Goal: Information Seeking & Learning: Learn about a topic

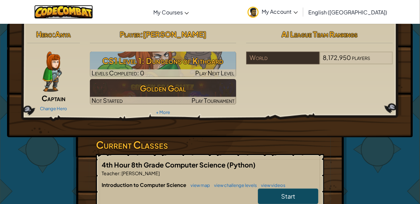
click at [93, 18] on img at bounding box center [63, 12] width 59 height 14
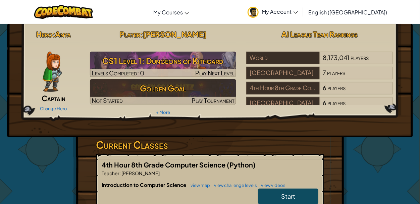
scroll to position [8, 0]
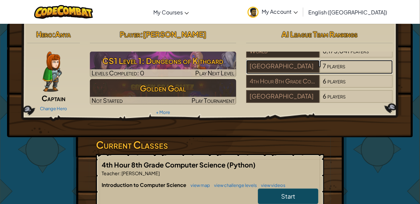
click at [295, 73] on link "Lenox Comm School District 7 players" at bounding box center [319, 70] width 147 height 8
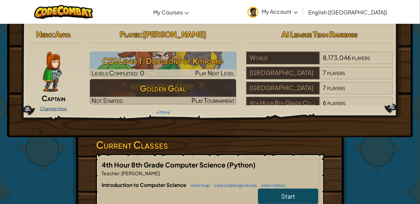
click at [47, 110] on link "Change Hero" at bounding box center [53, 108] width 27 height 5
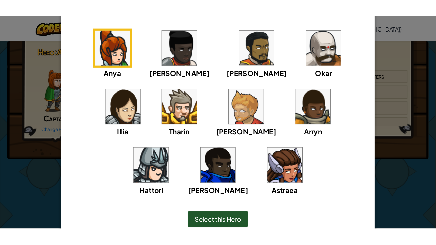
scroll to position [57, 0]
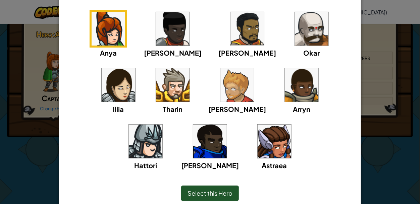
click at [231, 35] on img at bounding box center [248, 29] width 34 height 34
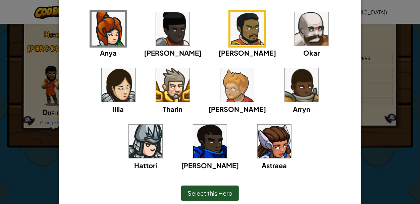
click at [220, 192] on span "Select this Hero" at bounding box center [210, 194] width 45 height 8
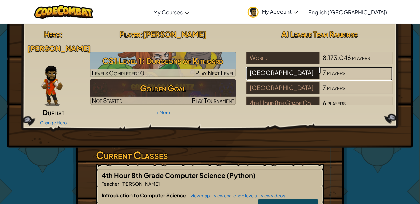
click at [264, 69] on div "[GEOGRAPHIC_DATA]" at bounding box center [282, 73] width 73 height 13
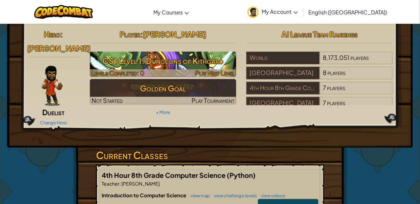
click at [182, 62] on h3 "CS1 Level 1: Dungeons of Kithgard" at bounding box center [163, 60] width 147 height 15
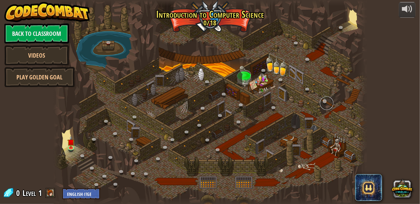
click at [324, 107] on link at bounding box center [326, 103] width 13 height 13
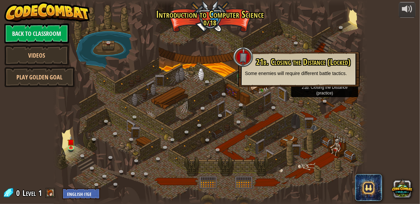
click at [213, 69] on div at bounding box center [210, 102] width 313 height 204
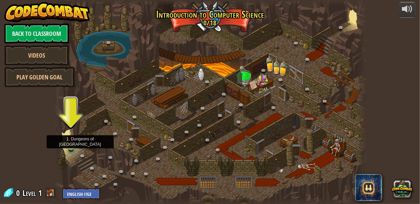
click at [69, 147] on img at bounding box center [70, 139] width 7 height 16
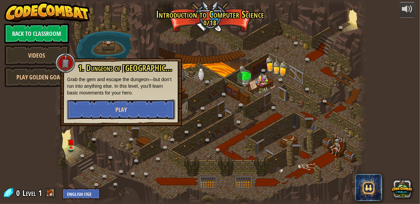
click at [130, 109] on button "Play" at bounding box center [121, 110] width 108 height 20
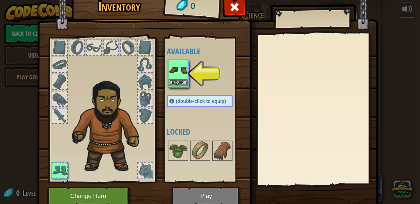
click at [186, 75] on img at bounding box center [178, 70] width 19 height 19
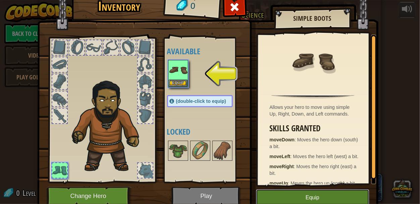
click at [295, 202] on button "Equip" at bounding box center [312, 198] width 113 height 17
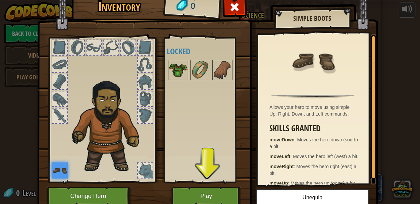
click at [180, 70] on img at bounding box center [178, 70] width 19 height 19
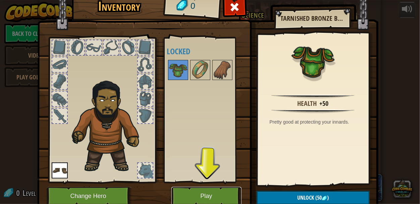
click at [199, 192] on button "Play" at bounding box center [207, 196] width 70 height 18
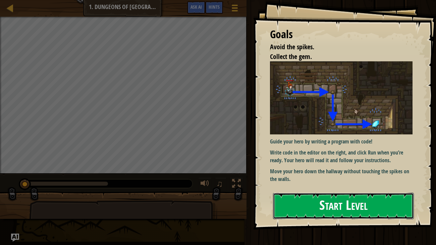
click at [374, 218] on button "Start Level" at bounding box center [343, 206] width 141 height 27
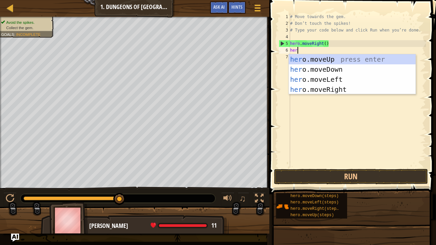
type textarea "hero"
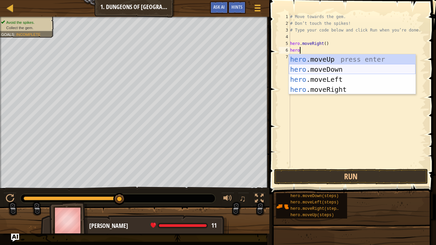
click at [339, 72] on div "hero .moveUp press enter hero .moveDown press enter hero .moveLeft press enter …" at bounding box center [352, 84] width 127 height 60
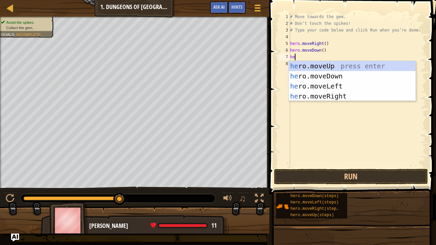
type textarea "her"
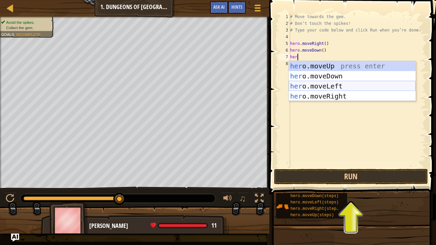
click at [301, 83] on div "her o.moveUp press enter her o.moveDown press enter her o.moveLeft press enter …" at bounding box center [352, 91] width 127 height 60
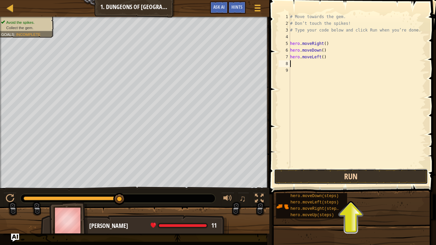
click at [321, 173] on button "Run" at bounding box center [351, 176] width 154 height 15
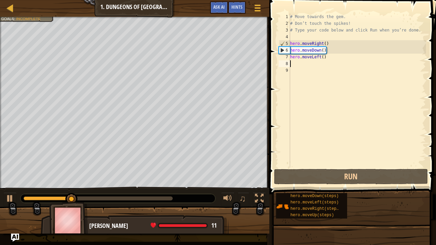
click at [318, 68] on div "# Move towards the gem. # Don’t touch the spikes! # Type your code below and cl…" at bounding box center [357, 97] width 137 height 168
click at [312, 65] on div "# Move towards the gem. # Don’t touch the spikes! # Type your code below and cl…" at bounding box center [357, 97] width 137 height 168
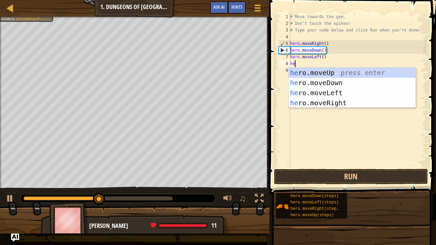
type textarea "her"
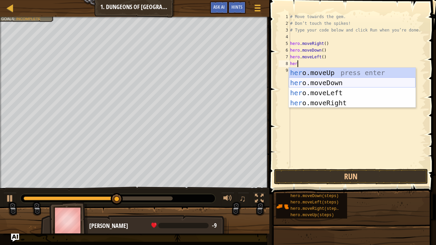
click at [316, 79] on div "her o.moveUp press enter her o.moveDown press enter her o.moveLeft press enter …" at bounding box center [352, 98] width 127 height 60
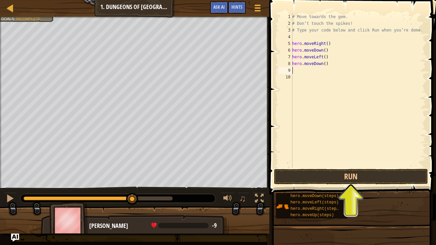
click at [330, 65] on div "# Move towards the gem. # Don’t touch the spikes! # Type your code below and cl…" at bounding box center [358, 97] width 135 height 168
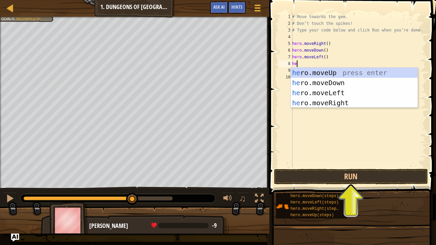
type textarea "h"
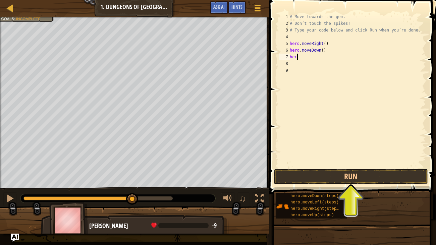
type textarea "hero"
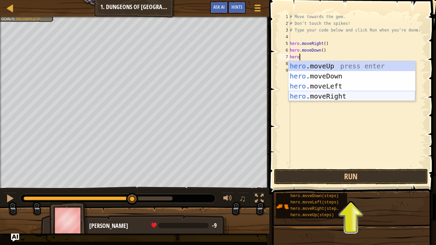
click at [343, 93] on div "hero .moveUp press enter hero .moveDown press enter hero .moveLeft press enter …" at bounding box center [352, 91] width 127 height 60
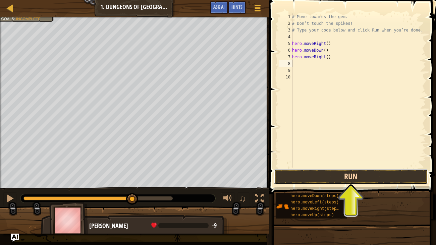
click at [317, 176] on button "Run" at bounding box center [351, 176] width 154 height 15
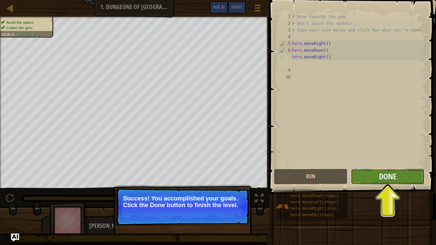
click at [373, 174] on button "Done" at bounding box center [388, 176] width 74 height 15
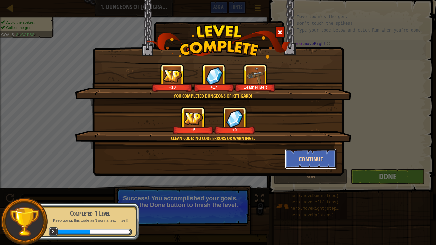
click at [312, 158] on button "Continue" at bounding box center [311, 159] width 52 height 20
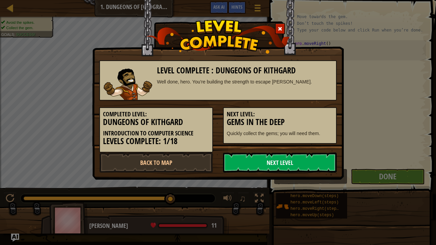
click at [311, 160] on link "Next Level" at bounding box center [280, 163] width 114 height 20
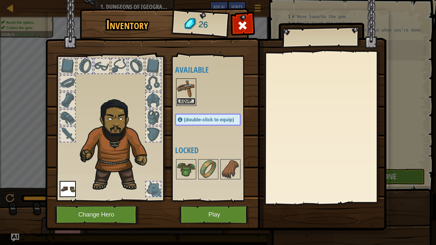
click at [186, 104] on button "Equip" at bounding box center [186, 101] width 19 height 7
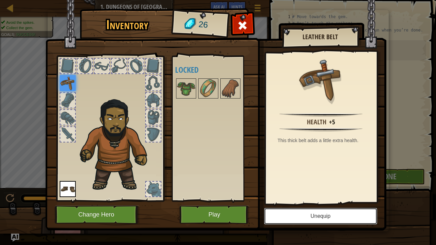
drag, startPoint x: 305, startPoint y: 218, endPoint x: 199, endPoint y: 159, distance: 120.9
click at [199, 159] on div "Inventory 26 Available Equip Equip (double-click to equip) Locked Leather Belt …" at bounding box center [218, 121] width 341 height 222
click at [195, 213] on button "Play" at bounding box center [215, 215] width 70 height 18
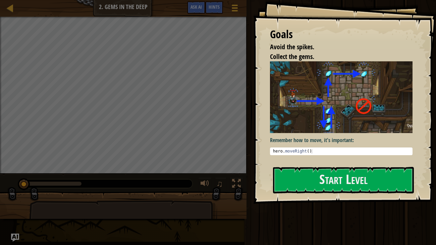
click at [313, 160] on div "Remember how to move, it's important: 1 hero . moveRight ( ) הההההההההההההההההה…" at bounding box center [341, 110] width 143 height 99
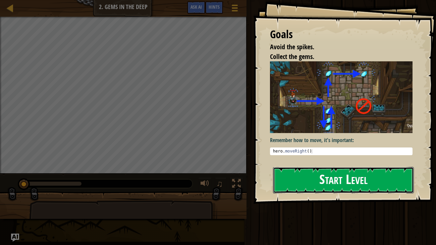
click at [311, 183] on button "Start Level" at bounding box center [343, 180] width 141 height 27
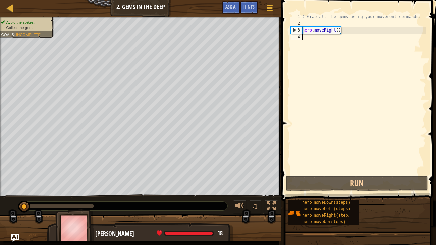
click at [327, 37] on div "# Grab all the gems using your movement commands. hero . moveRight ( )" at bounding box center [363, 100] width 125 height 175
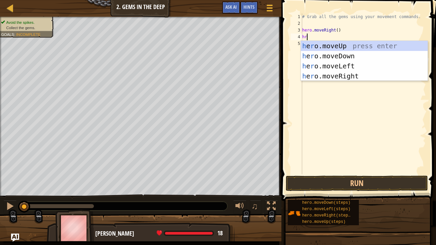
type textarea "h"
click at [329, 55] on div "h ero.moveUp press enter h ero.moveDown press enter h ero.moveLeft press enter …" at bounding box center [364, 71] width 127 height 60
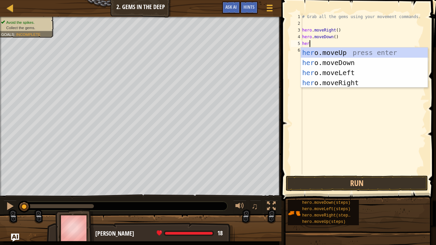
type textarea "hero"
click at [335, 54] on div "hero .moveUp press enter hero .moveDown press enter hero .moveLeft press enter …" at bounding box center [364, 78] width 127 height 60
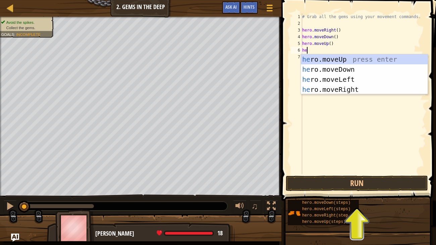
type textarea "hero"
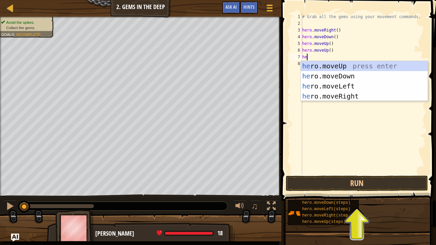
type textarea "hero"
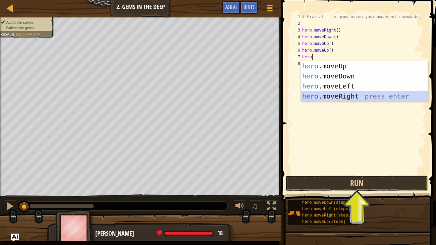
click at [324, 97] on div "hero .moveUp press enter hero .moveDown press enter hero .moveLeft press enter …" at bounding box center [364, 91] width 127 height 60
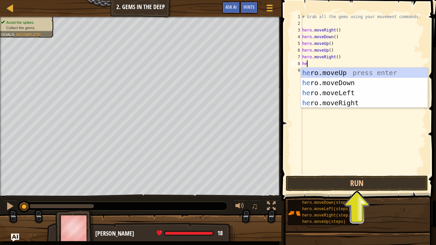
type textarea "hero"
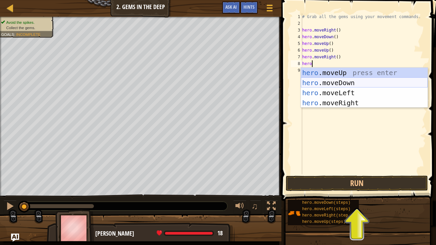
click at [334, 84] on div "hero .moveUp press enter hero .moveDown press enter hero .moveLeft press enter …" at bounding box center [364, 98] width 127 height 60
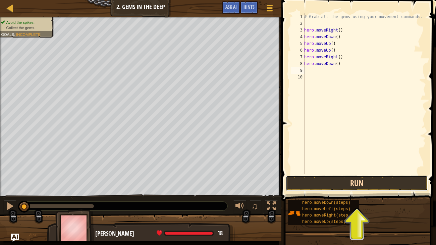
click at [322, 181] on button "Run" at bounding box center [357, 183] width 142 height 15
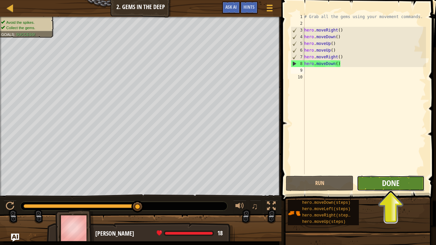
click at [394, 181] on span "Done" at bounding box center [390, 183] width 17 height 11
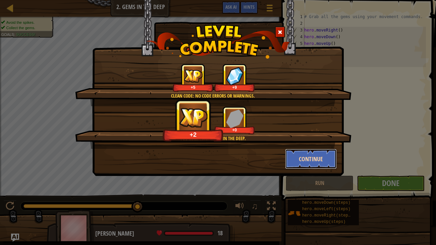
click at [312, 154] on button "Continue" at bounding box center [311, 159] width 52 height 20
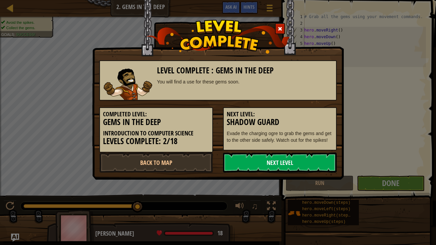
click at [308, 157] on link "Next Level" at bounding box center [280, 163] width 114 height 20
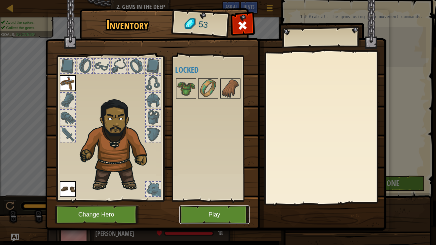
click at [210, 221] on button "Play" at bounding box center [215, 215] width 70 height 18
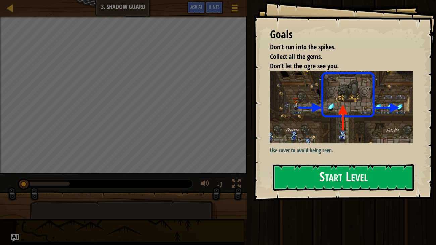
click at [310, 155] on div "Use cover to avoid being seen." at bounding box center [341, 114] width 143 height 87
click at [298, 171] on button "Start Level" at bounding box center [343, 177] width 141 height 27
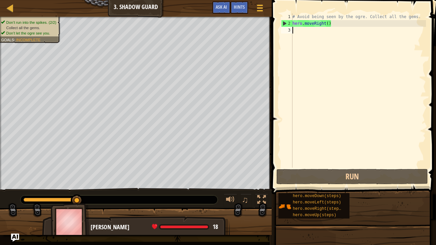
click at [298, 32] on div "# Avoid being seen by the ogre. Collect all the gems. hero . moveRight ( )" at bounding box center [358, 97] width 135 height 168
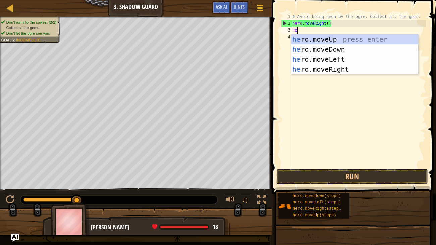
scroll to position [3, 0]
type textarea "hero"
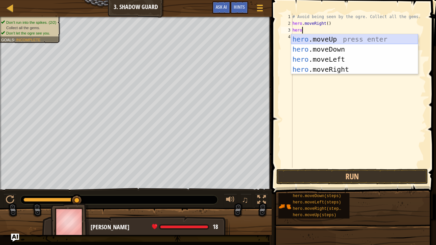
click at [319, 37] on div "hero .moveUp press enter hero .moveDown press enter hero .moveLeft press enter …" at bounding box center [354, 64] width 127 height 60
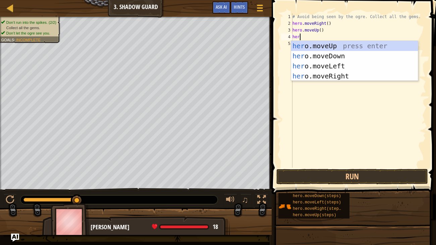
type textarea "hero"
click at [334, 78] on div "hero .moveUp press enter hero .moveDown press enter hero .moveLeft press enter …" at bounding box center [354, 71] width 127 height 60
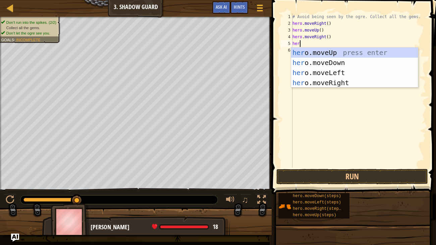
type textarea "hero"
click at [329, 63] on div "hero .moveUp press enter hero .moveDown press enter hero .moveLeft press enter …" at bounding box center [354, 78] width 127 height 60
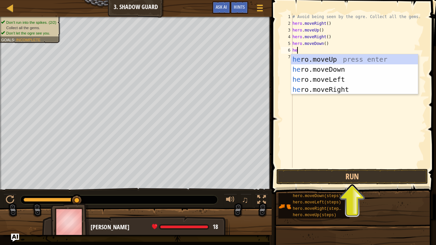
type textarea "hero"
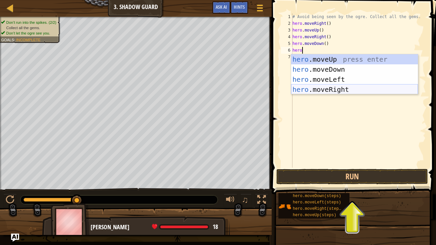
click at [339, 92] on div "hero .moveUp press enter hero .moveDown press enter hero .moveLeft press enter …" at bounding box center [354, 84] width 127 height 60
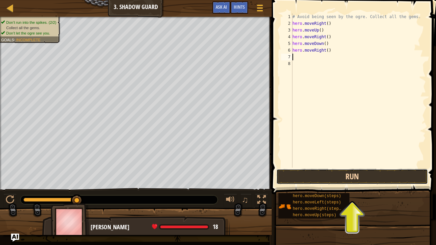
click at [341, 184] on button "Run" at bounding box center [353, 176] width 152 height 15
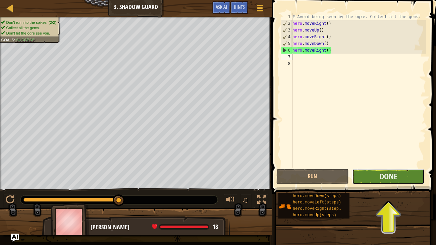
click at [401, 179] on button "Done" at bounding box center [388, 176] width 73 height 15
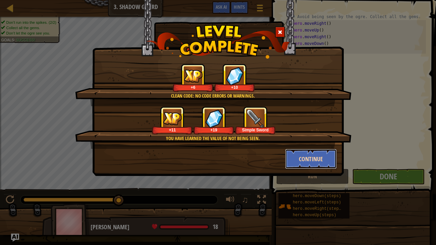
click at [318, 160] on button "Continue" at bounding box center [311, 159] width 52 height 20
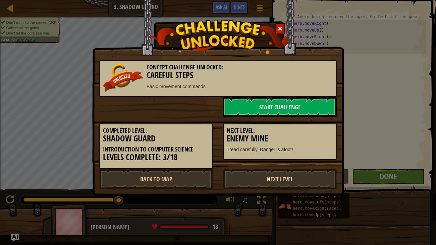
click at [291, 179] on link "Next Level" at bounding box center [280, 179] width 114 height 20
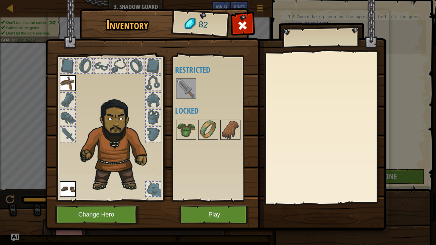
click at [175, 87] on div at bounding box center [214, 89] width 79 height 22
click at [184, 91] on img at bounding box center [186, 88] width 19 height 19
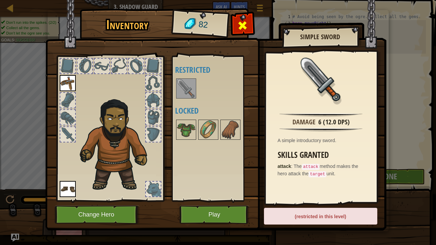
click at [243, 23] on span at bounding box center [242, 25] width 11 height 11
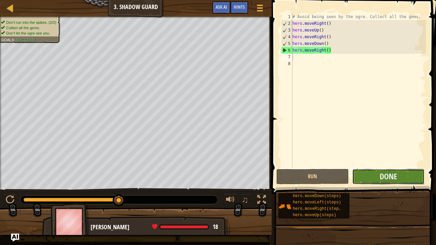
click at [362, 175] on button "Done" at bounding box center [388, 176] width 73 height 15
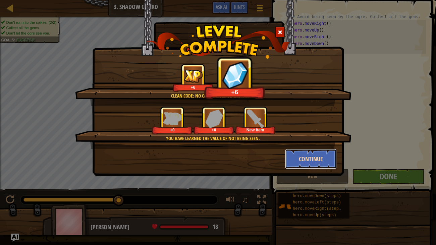
click at [319, 160] on button "Continue" at bounding box center [311, 159] width 52 height 20
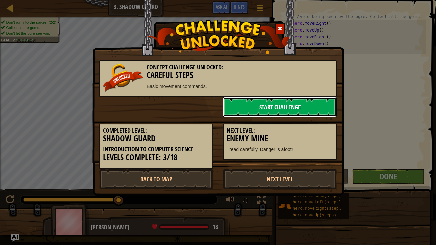
click at [281, 110] on link "Start Challenge" at bounding box center [280, 107] width 114 height 20
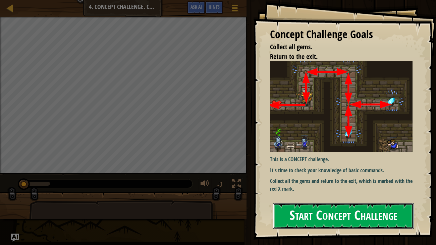
click at [300, 209] on button "Start Concept Challenge" at bounding box center [343, 216] width 141 height 27
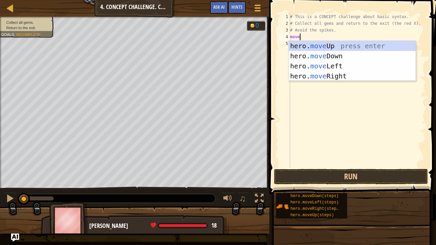
scroll to position [3, 0]
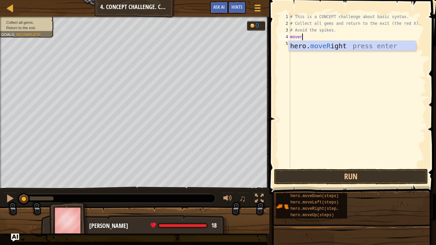
type textarea "move"
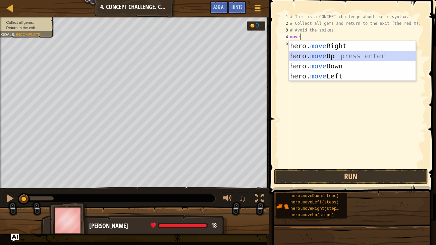
click at [360, 54] on div "hero. move Right press enter hero. move Up press enter hero. move Down press en…" at bounding box center [352, 71] width 127 height 60
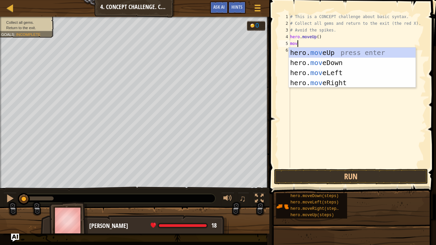
type textarea "move"
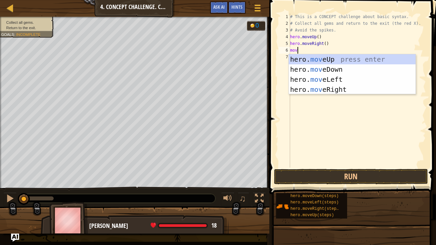
type textarea "move"
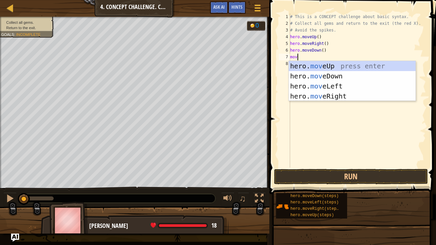
type textarea "move"
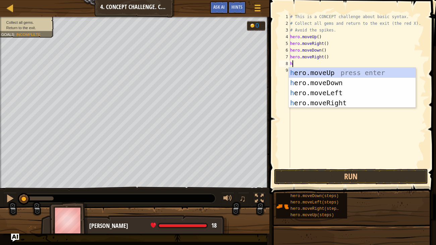
type textarea "he"
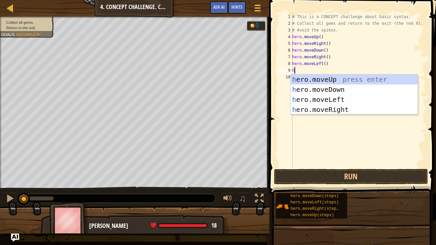
type textarea "he"
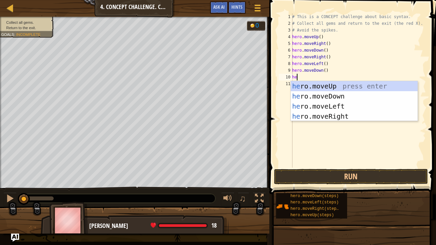
type textarea "her"
click at [343, 86] on div "her o.moveUp press enter her o.moveDown press enter her o.moveLeft press enter …" at bounding box center [354, 111] width 127 height 60
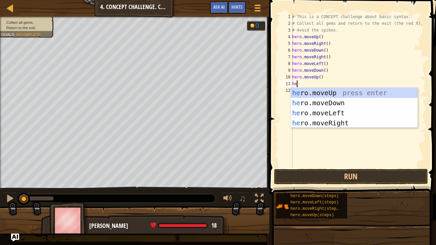
type textarea "her"
click at [336, 90] on div "her o.moveUp press enter her o.moveDown press enter her o.moveLeft press enter …" at bounding box center [354, 118] width 127 height 60
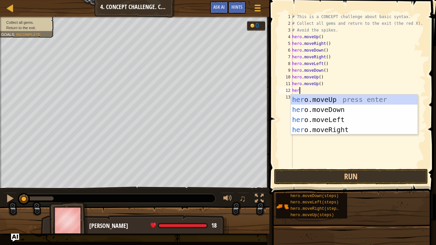
type textarea "hero"
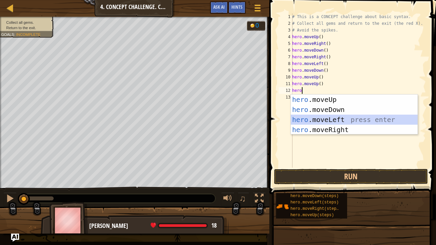
click at [348, 121] on div "hero .moveUp press enter hero .moveDown press enter hero .moveLeft press enter …" at bounding box center [354, 125] width 127 height 60
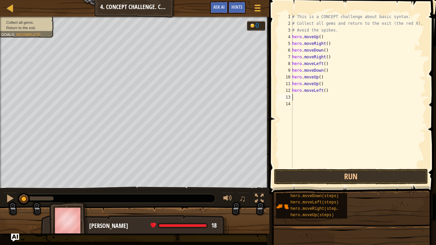
click at [309, 96] on div "# This is a CONCEPT challenge about basic syntax. # Collect all gems and return…" at bounding box center [358, 97] width 135 height 168
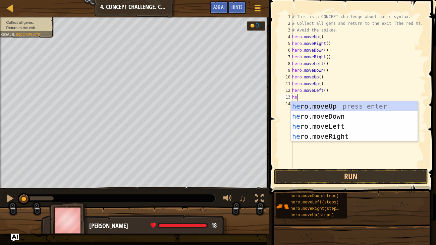
type textarea "her"
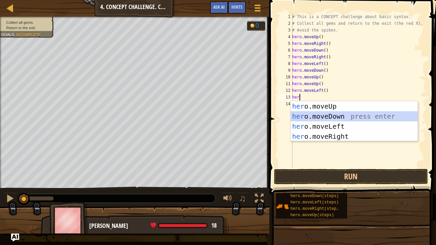
click at [312, 112] on div "her o.moveUp press enter her o.moveDown press enter her o.moveLeft press enter …" at bounding box center [354, 131] width 127 height 60
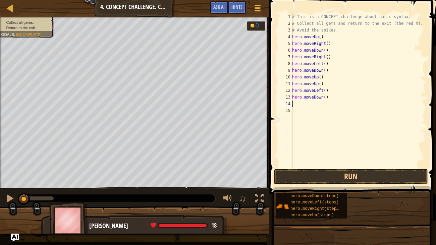
click at [298, 106] on div "# This is a CONCEPT challenge about basic syntax. # Collect all gems and return…" at bounding box center [358, 97] width 135 height 168
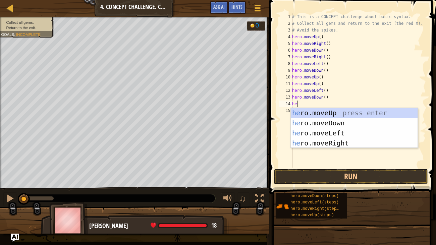
type textarea "hero"
click at [311, 130] on div "hero .moveUp press enter hero .moveDown press enter hero .moveLeft press enter …" at bounding box center [354, 138] width 127 height 60
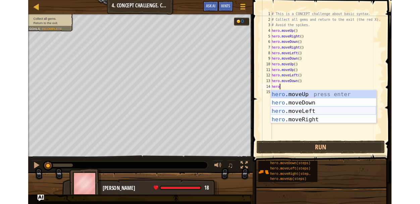
scroll to position [3, 0]
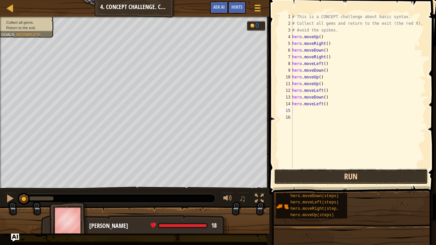
click at [328, 177] on button "Run" at bounding box center [351, 176] width 154 height 15
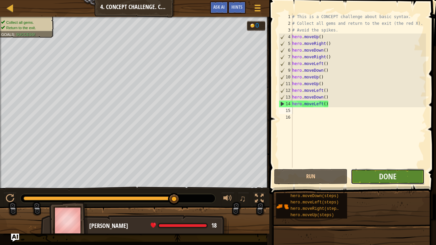
click at [365, 175] on button "Done" at bounding box center [388, 176] width 74 height 15
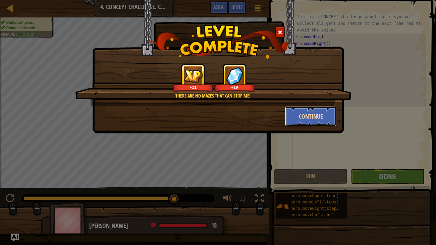
click at [322, 113] on button "Continue" at bounding box center [311, 116] width 52 height 20
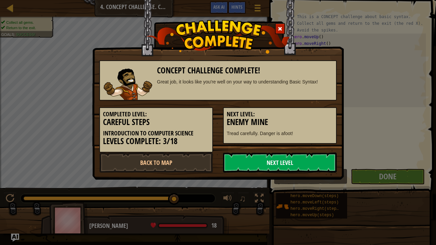
click at [288, 159] on link "Next Level" at bounding box center [280, 163] width 114 height 20
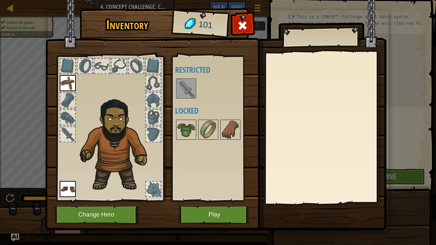
click at [187, 84] on img at bounding box center [186, 88] width 19 height 19
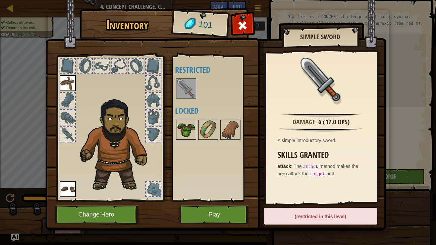
click at [187, 136] on img at bounding box center [186, 129] width 19 height 19
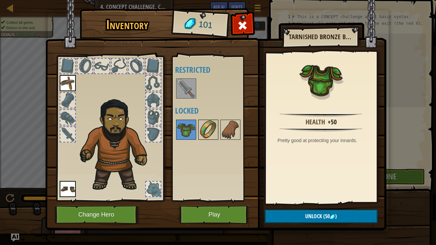
click at [207, 132] on img at bounding box center [208, 129] width 19 height 19
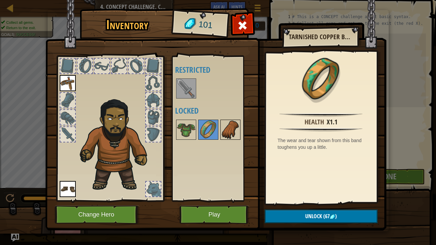
click at [234, 131] on img at bounding box center [230, 129] width 19 height 19
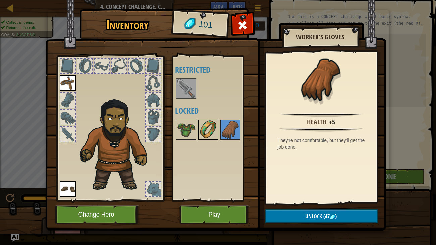
click at [203, 126] on img at bounding box center [208, 129] width 19 height 19
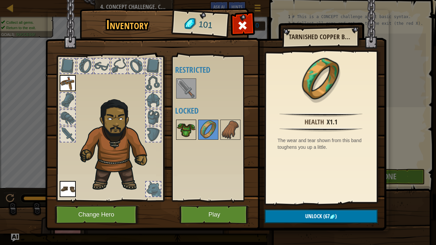
click at [194, 127] on img at bounding box center [186, 129] width 19 height 19
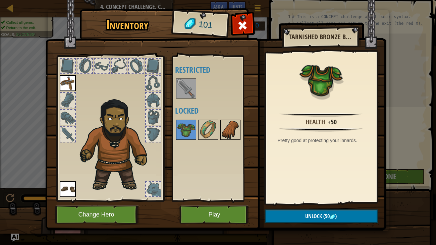
click at [230, 131] on img at bounding box center [230, 129] width 19 height 19
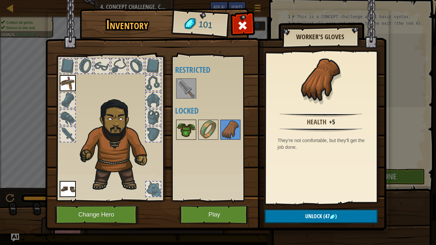
click at [190, 126] on img at bounding box center [186, 129] width 19 height 19
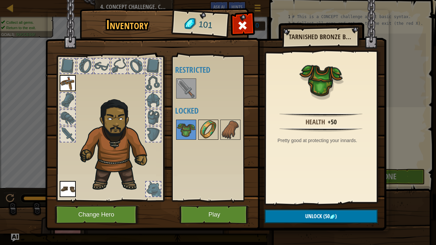
click at [217, 130] on img at bounding box center [208, 129] width 19 height 19
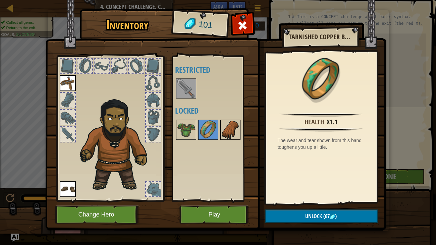
click at [226, 129] on img at bounding box center [230, 129] width 19 height 19
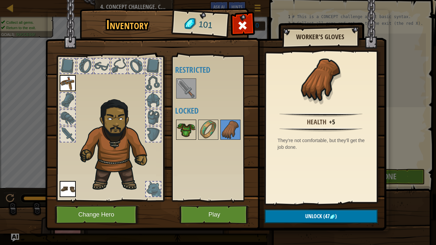
click at [188, 128] on img at bounding box center [186, 129] width 19 height 19
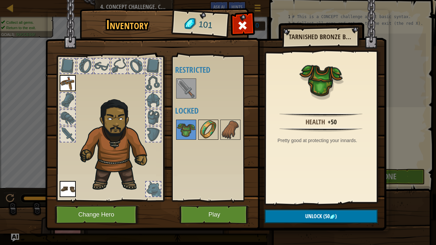
click at [206, 127] on img at bounding box center [208, 129] width 19 height 19
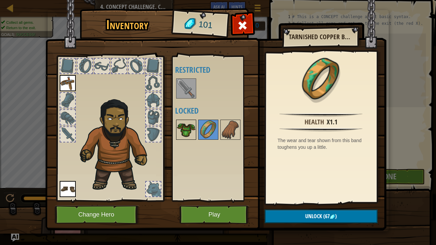
click at [185, 129] on img at bounding box center [186, 129] width 19 height 19
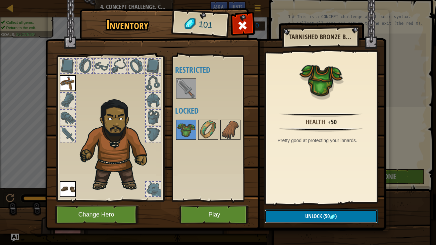
click at [311, 218] on span "Unlock" at bounding box center [313, 216] width 17 height 7
click at [326, 216] on button "Confirm" at bounding box center [321, 217] width 113 height 14
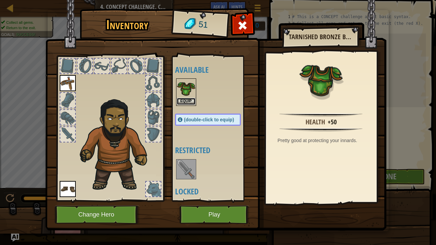
click at [194, 98] on button "Equip" at bounding box center [186, 101] width 19 height 7
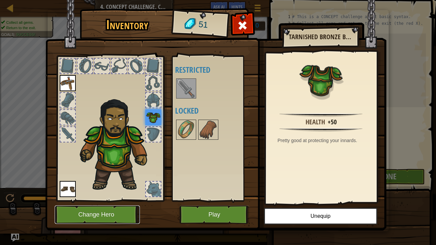
click at [96, 219] on button "Change Hero" at bounding box center [97, 215] width 85 height 18
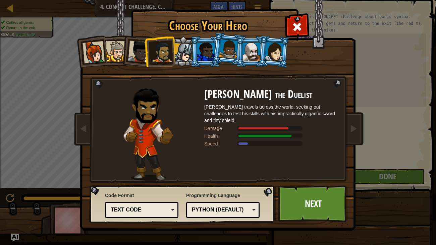
click at [185, 52] on div at bounding box center [183, 52] width 19 height 19
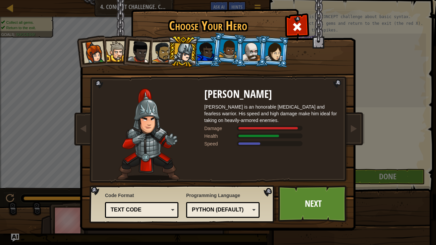
click at [158, 50] on div at bounding box center [162, 52] width 21 height 21
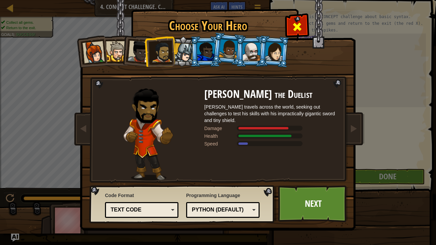
click at [291, 26] on div at bounding box center [297, 25] width 21 height 21
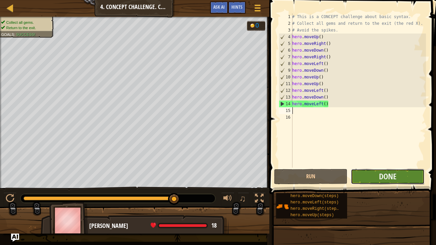
click at [369, 173] on button "Done" at bounding box center [388, 176] width 74 height 15
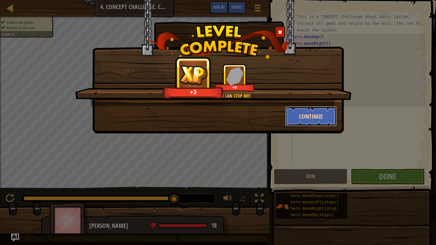
click at [314, 116] on button "Continue" at bounding box center [311, 116] width 52 height 20
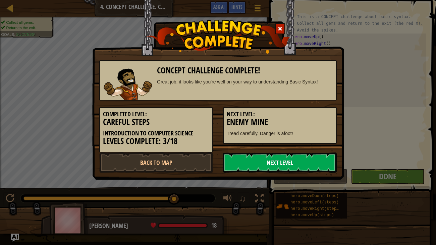
click at [270, 164] on link "Next Level" at bounding box center [280, 163] width 114 height 20
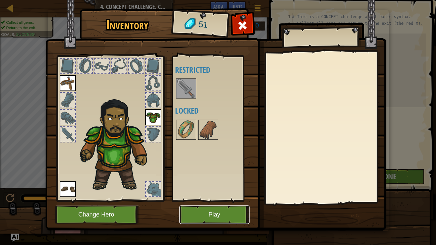
click at [187, 214] on button "Play" at bounding box center [215, 215] width 70 height 18
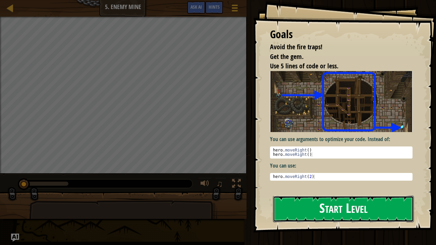
click at [314, 205] on button "Start Level" at bounding box center [343, 209] width 141 height 27
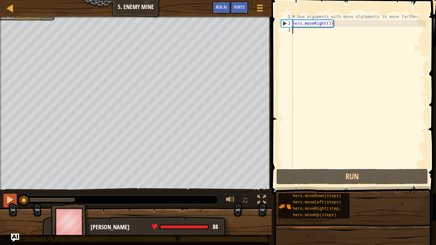
drag, startPoint x: 71, startPoint y: 200, endPoint x: 13, endPoint y: 199, distance: 57.7
click at [13, 199] on div "♫" at bounding box center [136, 198] width 272 height 20
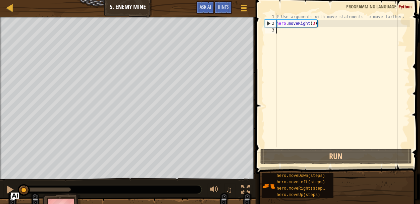
click at [284, 31] on div "# Use arguments with move statements to move farther. hero . moveRight ( 3 )" at bounding box center [342, 87] width 135 height 148
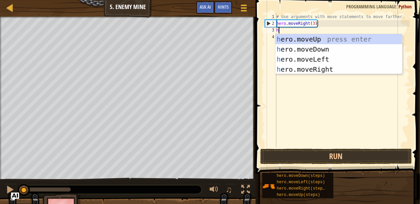
scroll to position [3, 0]
type textarea "he"
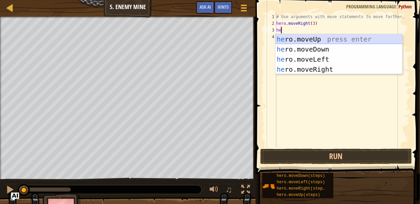
click at [318, 41] on div "he ro.moveUp press enter he ro.moveDown press enter he ro.moveLeft press enter …" at bounding box center [339, 64] width 127 height 60
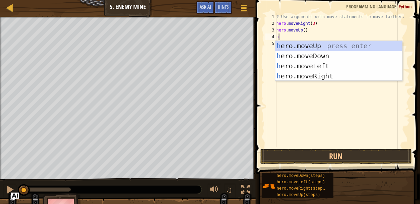
type textarea "her"
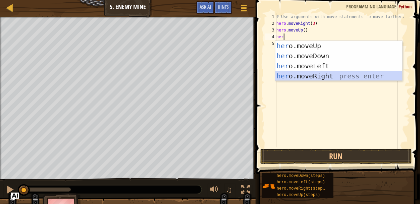
click at [328, 75] on div "her o.moveUp press enter her o.moveDown press enter her o.moveLeft press enter …" at bounding box center [339, 71] width 127 height 60
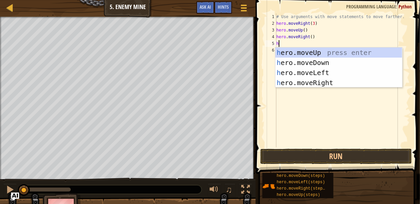
type textarea "her"
click at [342, 60] on div "her o.moveUp press enter her o.moveDown press enter her o.moveLeft press enter …" at bounding box center [339, 78] width 127 height 60
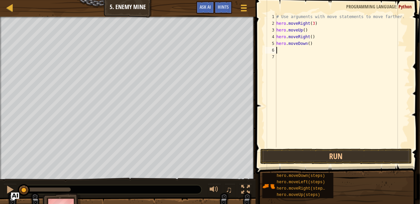
type textarea "he"
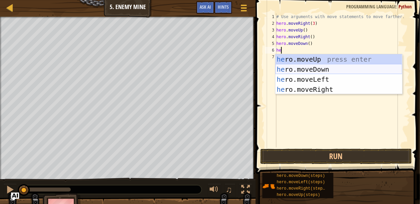
click at [303, 69] on div "he ro.moveUp press enter he ro.moveDown press enter he ro.moveLeft press enter …" at bounding box center [339, 84] width 127 height 60
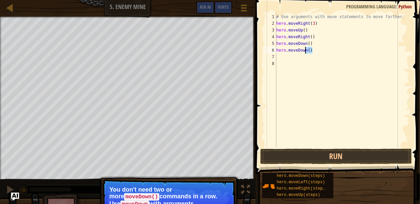
drag, startPoint x: 315, startPoint y: 49, endPoint x: 304, endPoint y: 52, distance: 11.7
click at [304, 52] on div "# Use arguments with move statements to move farther. hero . moveRight ( 3 ) he…" at bounding box center [342, 87] width 135 height 148
type textarea "h"
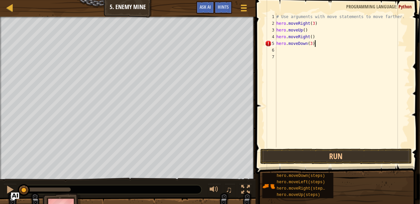
type textarea "hero.moveDown(3)"
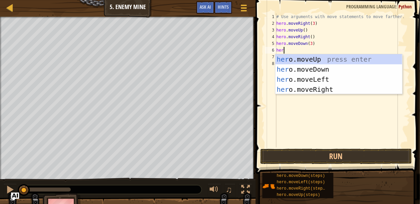
type textarea "hero"
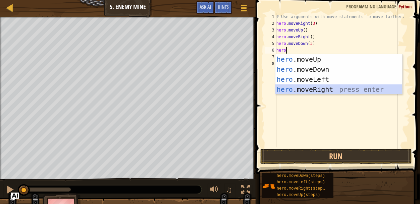
click at [322, 91] on div "hero .moveUp press enter hero .moveDown press enter hero .moveLeft press enter …" at bounding box center [339, 84] width 127 height 60
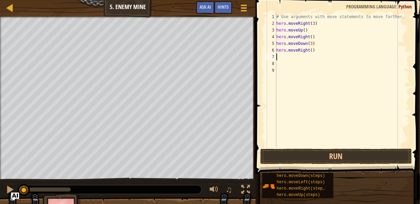
click at [313, 50] on div "# Use arguments with move statements to move farther. hero . moveRight ( 3 ) he…" at bounding box center [342, 87] width 135 height 148
type textarea "hero.moveRight(2)"
click at [300, 146] on div "# Use arguments with move statements to move farther. hero . moveRight ( 3 ) he…" at bounding box center [344, 87] width 133 height 148
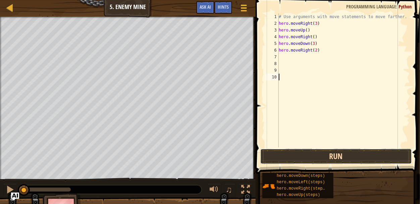
click at [298, 155] on button "Run" at bounding box center [336, 156] width 152 height 15
click at [298, 155] on button "Running" at bounding box center [336, 156] width 152 height 15
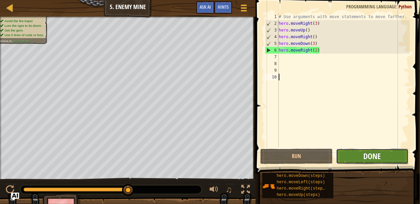
click at [369, 159] on span "Done" at bounding box center [372, 156] width 17 height 11
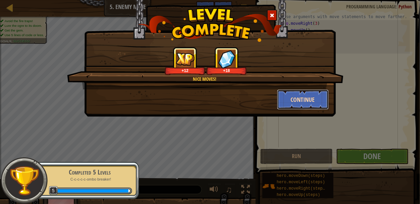
click at [304, 95] on button "Continue" at bounding box center [303, 100] width 52 height 20
